Goal: Transaction & Acquisition: Subscribe to service/newsletter

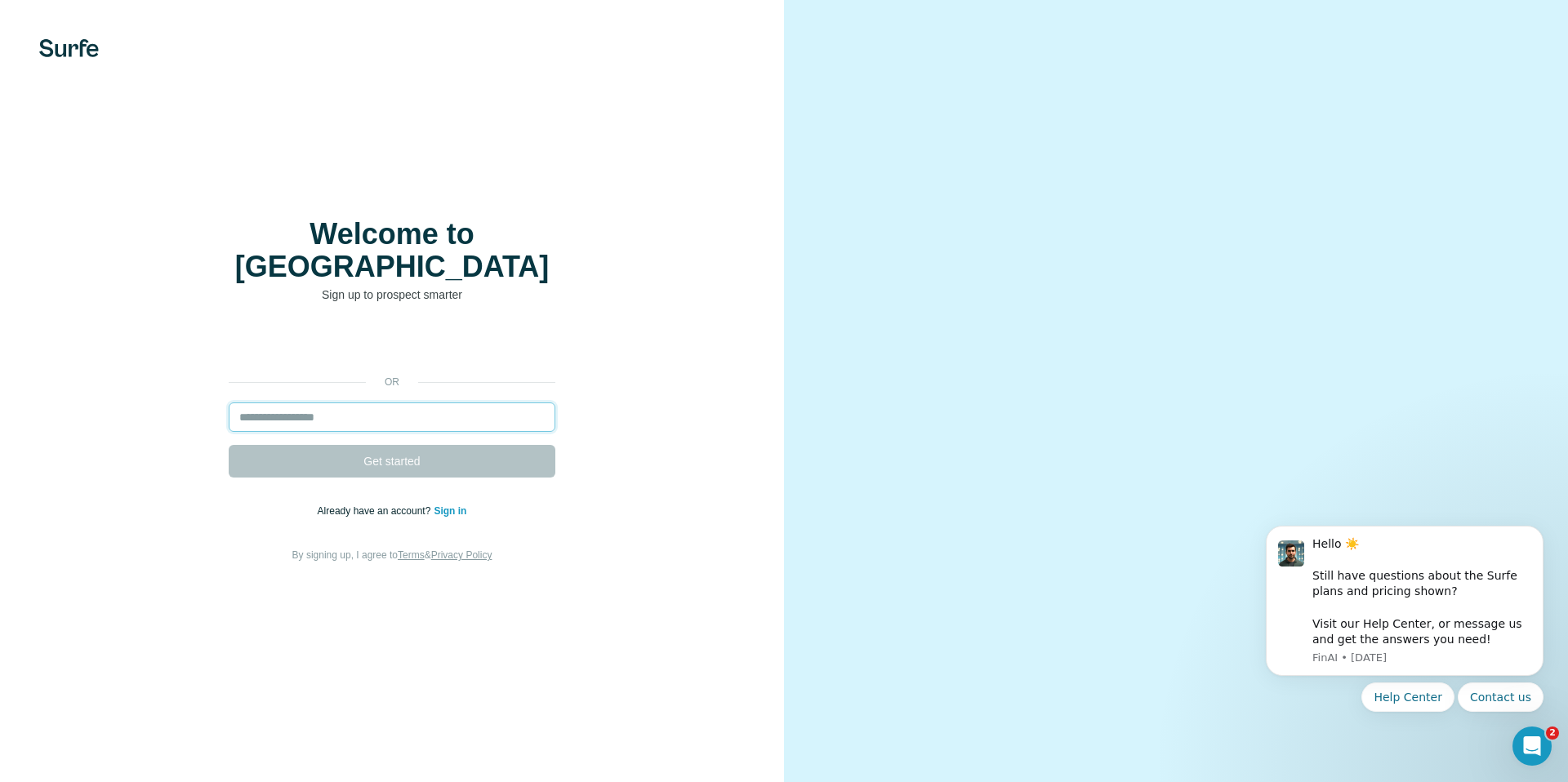
click at [439, 402] on input "email" at bounding box center [392, 416] width 326 height 29
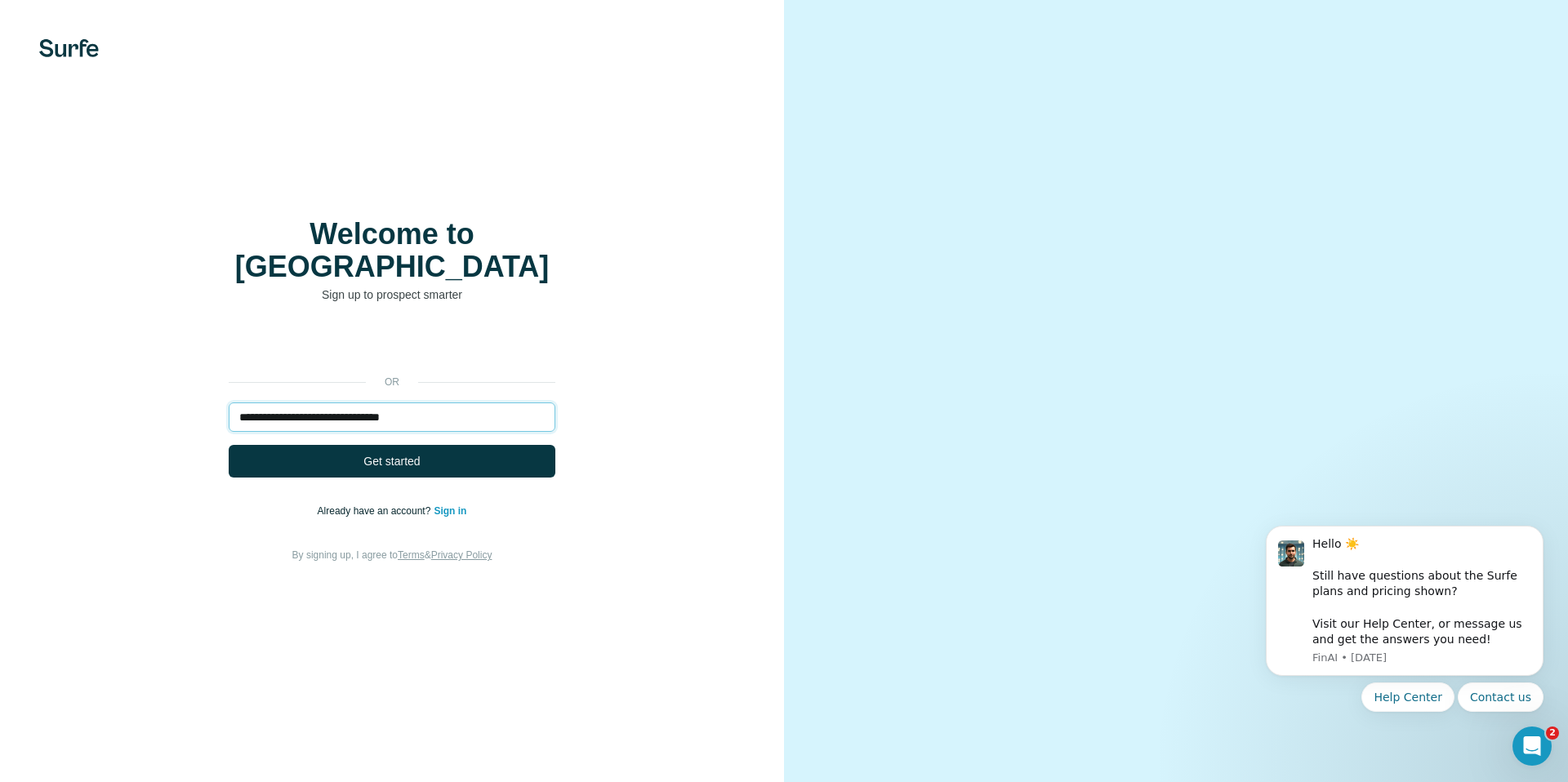
type input "**********"
click at [382, 453] on span "Get started" at bounding box center [391, 462] width 56 height 17
